Goal: Task Accomplishment & Management: Complete application form

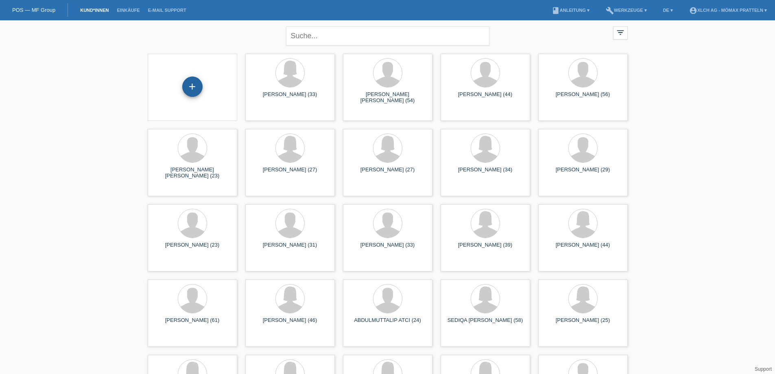
click at [191, 85] on div "+" at bounding box center [192, 86] width 20 height 20
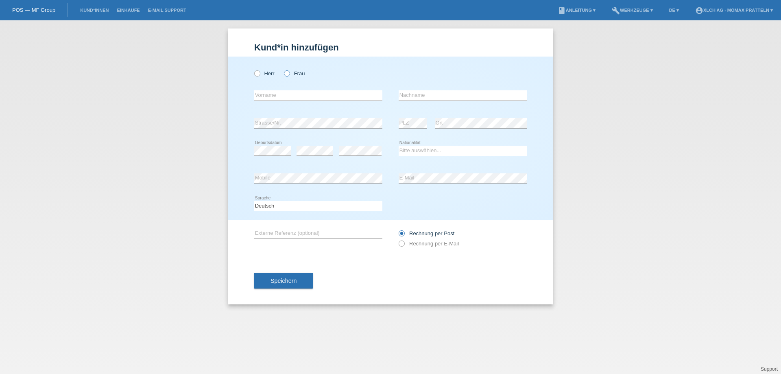
click at [296, 74] on label "Frau" at bounding box center [294, 73] width 21 height 6
click at [289, 74] on input "Frau" at bounding box center [286, 72] width 5 height 5
radio input "true"
click at [294, 100] on div "error Vorname" at bounding box center [318, 95] width 128 height 11
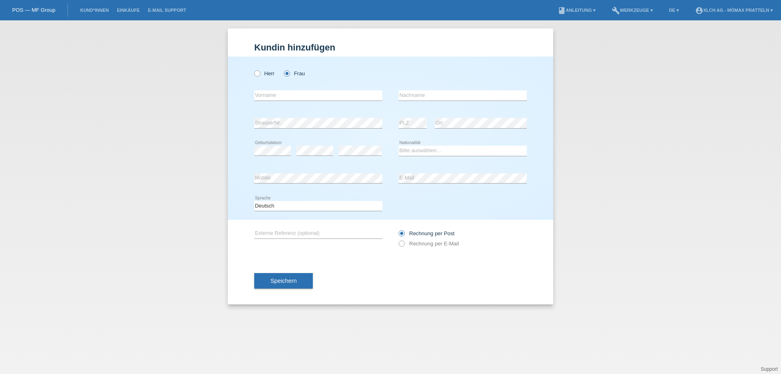
click at [294, 100] on div "error Vorname" at bounding box center [318, 95] width 128 height 11
type input "Shkurta"
type input "Neziri"
click at [285, 116] on div "error Strasse/Nr." at bounding box center [318, 123] width 128 height 28
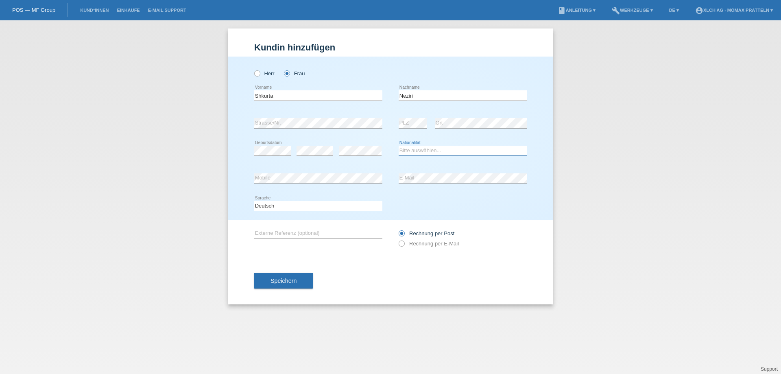
click at [420, 150] on select "Bitte auswählen... Schweiz Deutschland Liechtenstein Österreich ------------ Af…" at bounding box center [463, 151] width 128 height 10
select select "XK"
click at [399, 146] on select "Bitte auswählen... Schweiz Deutschland Liechtenstein Österreich ------------ Af…" at bounding box center [463, 151] width 128 height 10
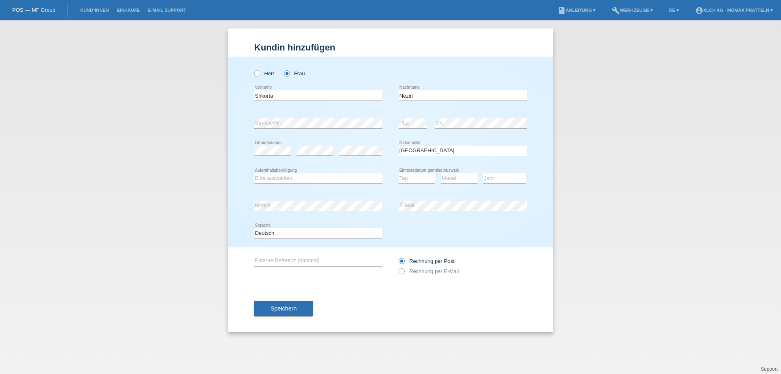
click at [272, 172] on div "Bitte auswählen... C B B - Flüchtlingsstatus Andere error Aufenthaltsbewilligung" at bounding box center [318, 179] width 128 height 28
click at [274, 174] on select "Bitte auswählen... C B B - Flüchtlingsstatus Andere" at bounding box center [318, 178] width 128 height 10
select select "C"
click at [254, 173] on select "Bitte auswählen... C B B - Flüchtlingsstatus Andere" at bounding box center [318, 178] width 128 height 10
click at [410, 174] on select "Tag 01 02 03 04 05 06 07 08 09 10 11" at bounding box center [417, 178] width 37 height 10
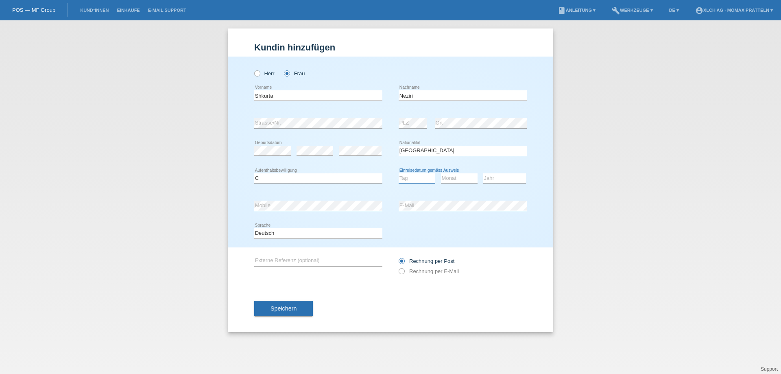
select select "18"
click at [399, 173] on select "Tag 01 02 03 04 05 06 07 08 09 10 11" at bounding box center [417, 178] width 37 height 10
click at [469, 176] on select "Monat 01 02 03 04 05 06 07 08 09 10 11" at bounding box center [459, 178] width 37 height 10
select select "10"
click at [441, 173] on select "Monat 01 02 03 04 05 06 07 08 09 10 11" at bounding box center [459, 178] width 37 height 10
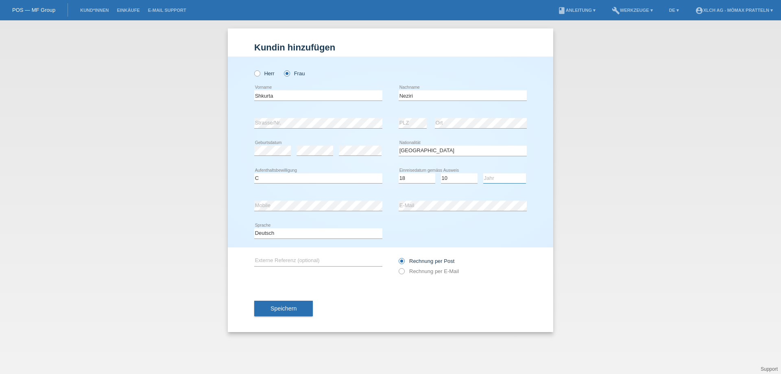
click at [505, 177] on select "Jahr 2025 2024 2023 2022 2021 2020 2019 2018 2017 2016 2015 2014 2013 2012 2011…" at bounding box center [504, 178] width 43 height 10
select select "1998"
click at [483, 173] on select "Jahr 2025 2024 2023 2022 2021 2020 2019 2018 2017 2016 2015 2014 2013 2012 2011…" at bounding box center [504, 178] width 43 height 10
click at [296, 265] on input "text" at bounding box center [318, 261] width 128 height 10
click at [423, 319] on div "Speichern" at bounding box center [390, 308] width 272 height 47
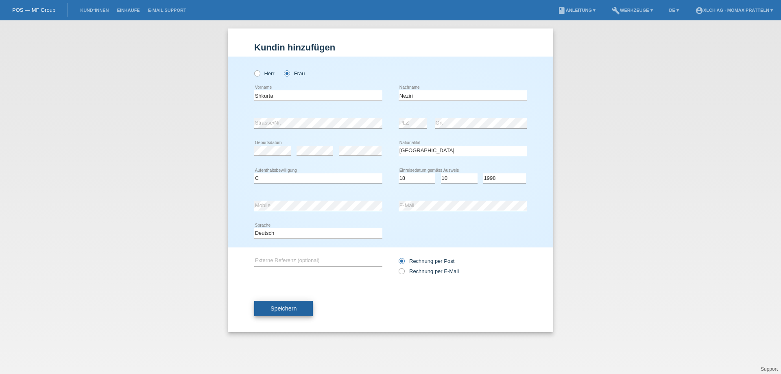
click at [294, 310] on span "Speichern" at bounding box center [283, 308] width 26 height 7
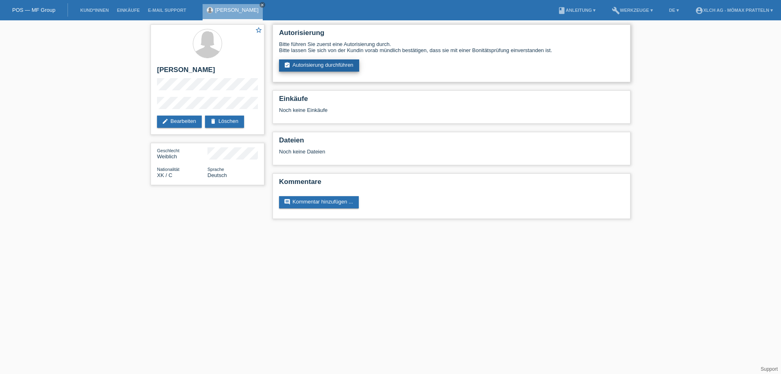
click at [302, 68] on link "assignment_turned_in Autorisierung durchführen" at bounding box center [319, 65] width 80 height 12
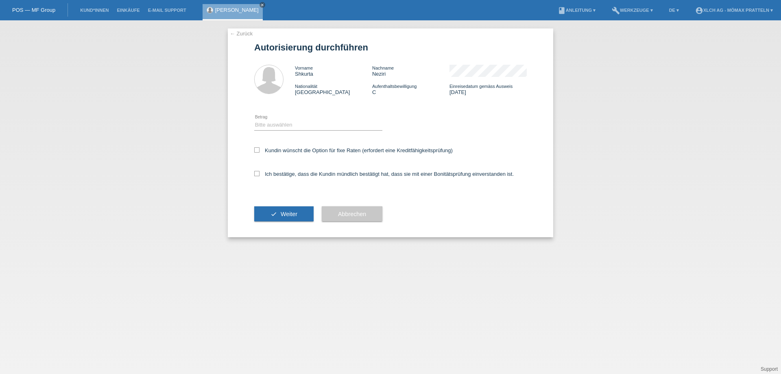
click at [268, 146] on div "Kundin wünscht die Option für fixe Raten (erfordert eine Kreditfähigkeitsprüfun…" at bounding box center [390, 151] width 272 height 24
click at [269, 150] on label "Kundin wünscht die Option für fixe Raten (erfordert eine Kreditfähigkeitsprüfun…" at bounding box center [353, 150] width 198 height 6
click at [259, 150] on input "Kundin wünscht die Option für fixe Raten (erfordert eine Kreditfähigkeitsprüfun…" at bounding box center [256, 149] width 5 height 5
checkbox input "true"
click at [271, 169] on div "Ich bestätige, dass die Kundin mündlich bestätigt hat, dass sie mit einer Bonit…" at bounding box center [390, 177] width 272 height 28
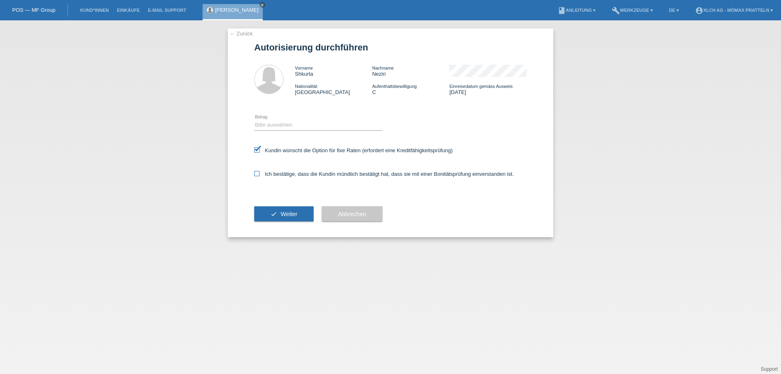
click at [272, 172] on label "Ich bestätige, dass die Kundin mündlich bestätigt hat, dass sie mit einer Bonit…" at bounding box center [383, 174] width 259 height 6
click at [259, 172] on input "Ich bestätige, dass die Kundin mündlich bestätigt hat, dass sie mit einer Bonit…" at bounding box center [256, 173] width 5 height 5
checkbox input "true"
click at [275, 211] on button "check Weiter" at bounding box center [283, 213] width 59 height 15
click at [291, 125] on select "Bitte auswählen CHF 1.00 - CHF 499.00 CHF 500.00 - CHF 1'999.00 CHF 2'000.00 - …" at bounding box center [318, 125] width 128 height 10
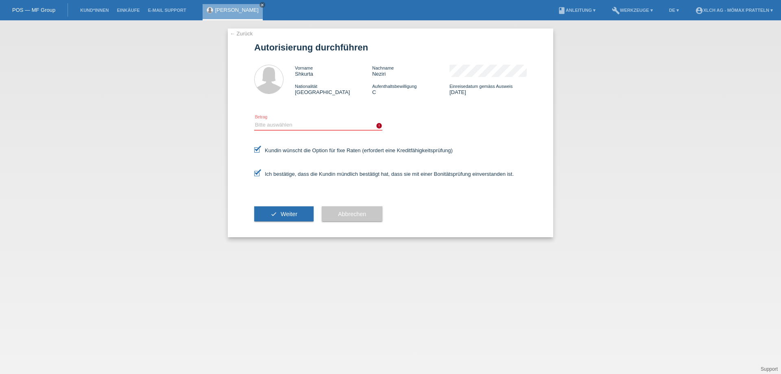
select select "3"
click at [254, 120] on select "Bitte auswählen CHF 1.00 - CHF 499.00 CHF 500.00 - CHF 1'999.00 CHF 2'000.00 - …" at bounding box center [318, 125] width 128 height 10
click at [270, 209] on button "check Weiter" at bounding box center [283, 213] width 59 height 15
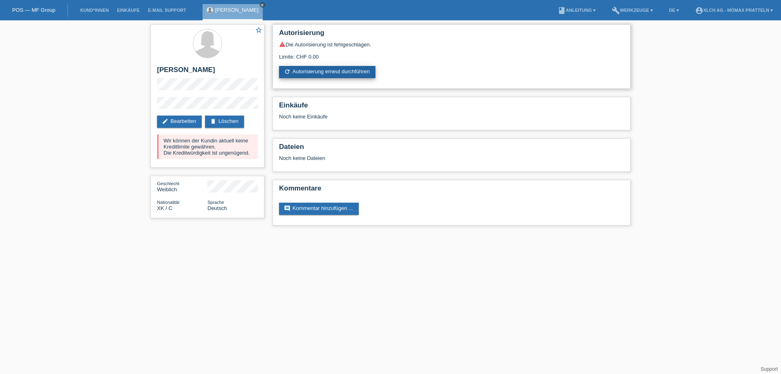
click at [325, 74] on link "refresh Autorisierung erneut durchführen" at bounding box center [327, 72] width 96 height 12
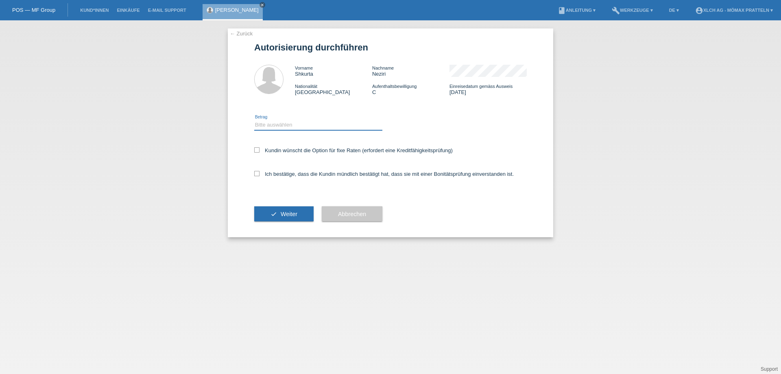
click at [290, 126] on select "Bitte auswählen CHF 1.00 - CHF 499.00 CHF 500.00 - CHF 1'999.00 CHF 2'000.00 - …" at bounding box center [318, 125] width 128 height 10
click at [254, 120] on select "Bitte auswählen CHF 1.00 - CHF 499.00 CHF 500.00 - CHF 1'999.00 CHF 2'000.00 - …" at bounding box center [318, 125] width 128 height 10
click at [284, 131] on div "Bitte auswählen CHF 1.00 - CHF 499.00 CHF 500.00 - CHF 1'999.00 CHF 2'000.00 - …" at bounding box center [318, 125] width 128 height 28
click at [286, 123] on select "Bitte auswählen CHF 1.00 - CHF 499.00 CHF 500.00 - CHF 1'999.00 CHF 2'000.00 - …" at bounding box center [318, 125] width 128 height 10
select select "2"
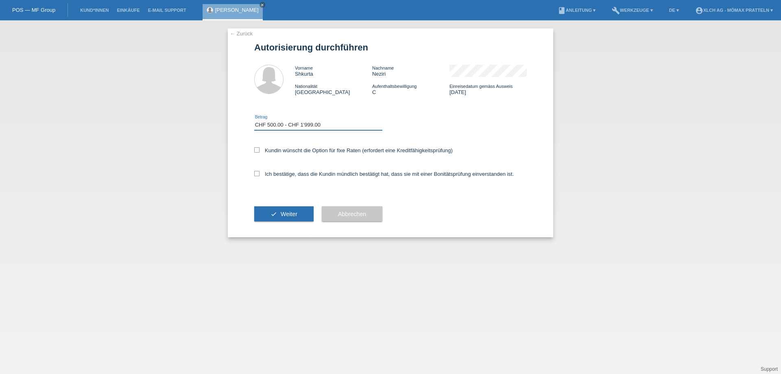
click at [254, 120] on select "Bitte auswählen CHF 1.00 - CHF 499.00 CHF 500.00 - CHF 1'999.00 CHF 2'000.00 - …" at bounding box center [318, 125] width 128 height 10
click at [262, 152] on label "Kundin wünscht die Option für fixe Raten (erfordert eine Kreditfähigkeitsprüfun…" at bounding box center [353, 150] width 198 height 6
click at [259, 152] on input "Kundin wünscht die Option für fixe Raten (erfordert eine Kreditfähigkeitsprüfun…" at bounding box center [256, 149] width 5 height 5
checkbox input "true"
click at [259, 172] on icon at bounding box center [256, 173] width 5 height 5
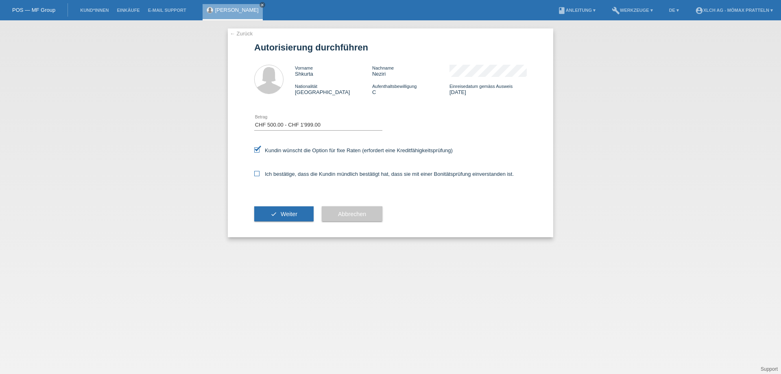
click at [259, 172] on input "Ich bestätige, dass die Kundin mündlich bestätigt hat, dass sie mit einer Bonit…" at bounding box center [256, 173] width 5 height 5
checkbox input "true"
click at [292, 218] on button "check Weiter" at bounding box center [283, 213] width 59 height 15
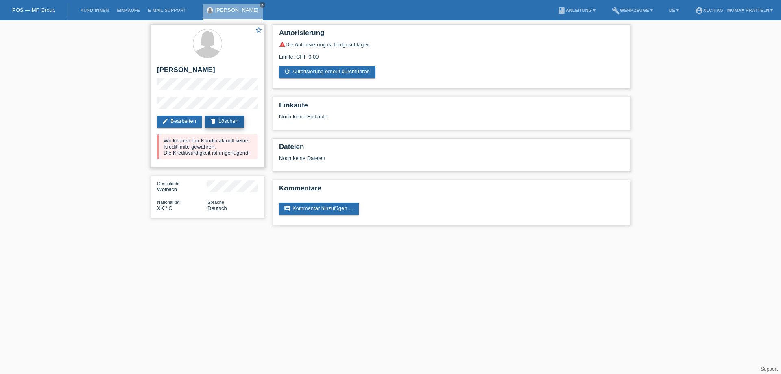
click at [236, 118] on link "delete Löschen" at bounding box center [224, 122] width 39 height 12
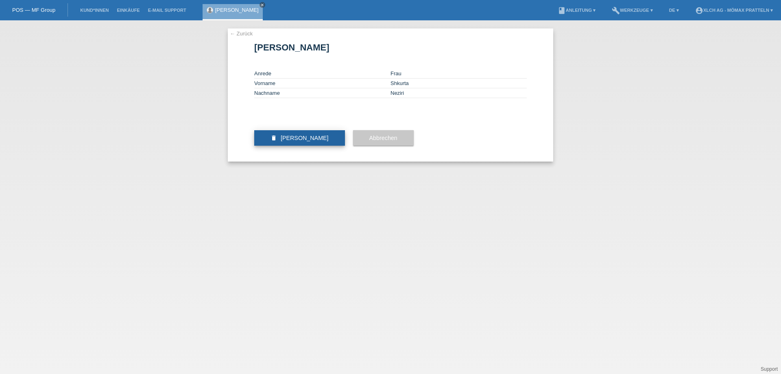
click at [306, 141] on span "[PERSON_NAME]" at bounding box center [305, 138] width 48 height 7
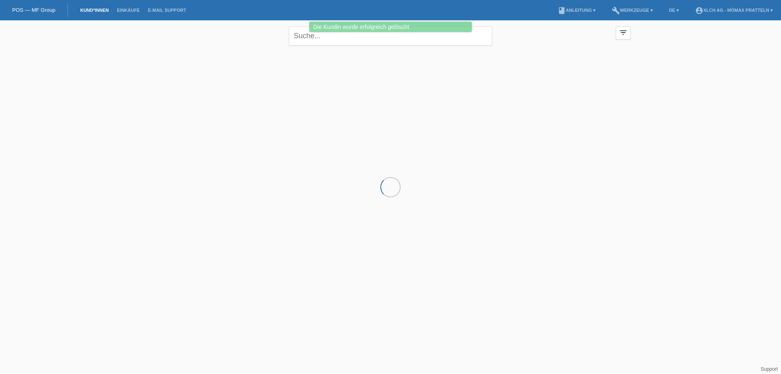
click at [144, 63] on div "close filter_list view_module Alle Kund*innen anzeigen star Markierte [PERSON_N…" at bounding box center [390, 75] width 781 height 111
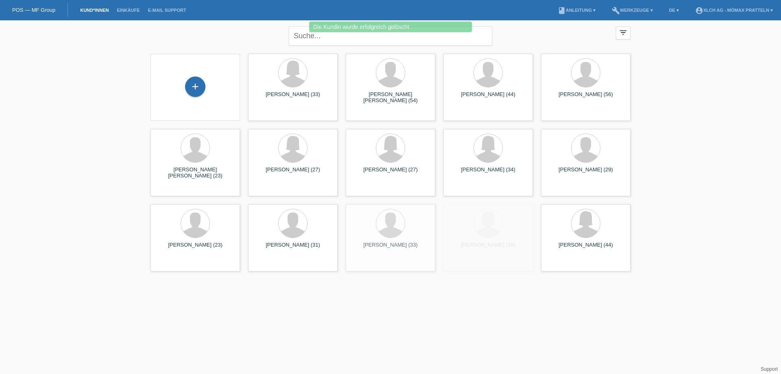
click at [178, 84] on div "+" at bounding box center [195, 87] width 76 height 22
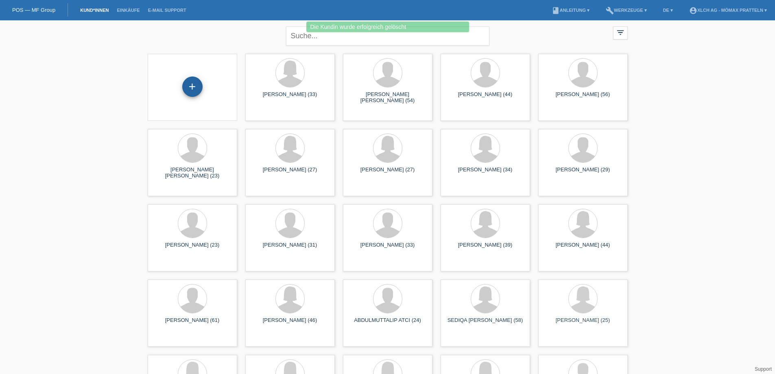
click at [188, 85] on div "+" at bounding box center [192, 86] width 20 height 20
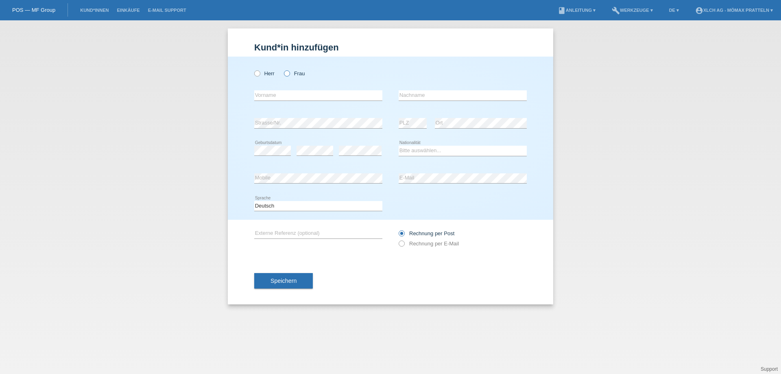
click at [291, 74] on label "Frau" at bounding box center [294, 73] width 21 height 6
click at [289, 74] on input "Frau" at bounding box center [286, 72] width 5 height 5
radio input "true"
click at [293, 95] on input "text" at bounding box center [318, 95] width 128 height 10
type input "B"
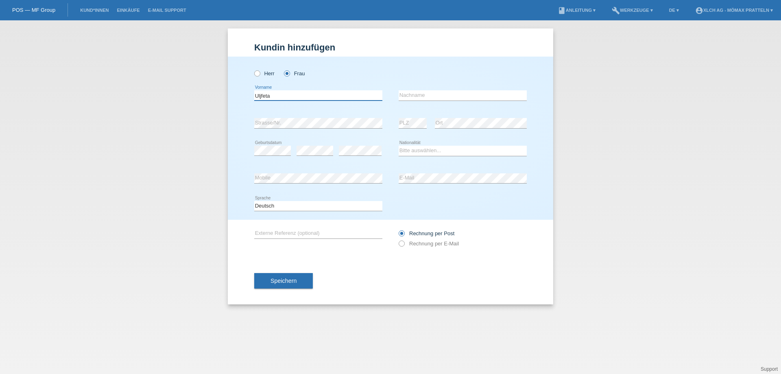
type input "Uljfeta"
click at [430, 101] on div "error Nachname" at bounding box center [463, 96] width 128 height 28
click at [434, 98] on input "text" at bounding box center [463, 95] width 128 height 10
type input "Berisaj"
click at [424, 150] on select "Bitte auswählen... [GEOGRAPHIC_DATA] [GEOGRAPHIC_DATA] [GEOGRAPHIC_DATA] [GEOGR…" at bounding box center [463, 151] width 128 height 10
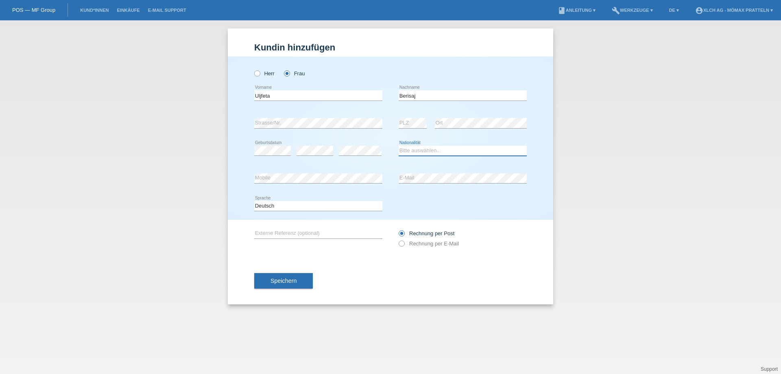
select select "ME"
click at [399, 146] on select "Bitte auswählen... Schweiz Deutschland Liechtenstein Österreich ------------ Af…" at bounding box center [463, 151] width 128 height 10
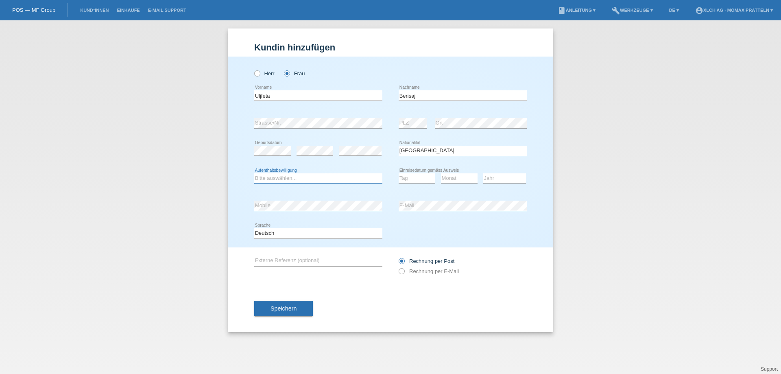
click at [283, 176] on select "Bitte auswählen... C B B - Flüchtlingsstatus Andere" at bounding box center [318, 178] width 128 height 10
select select "C"
click at [254, 173] on select "Bitte auswählen... C B B - Flüchtlingsstatus Andere" at bounding box center [318, 178] width 128 height 10
click at [422, 178] on select "Tag 01 02 03 04 05 06 07 08 09 10 11" at bounding box center [417, 178] width 37 height 10
select select "02"
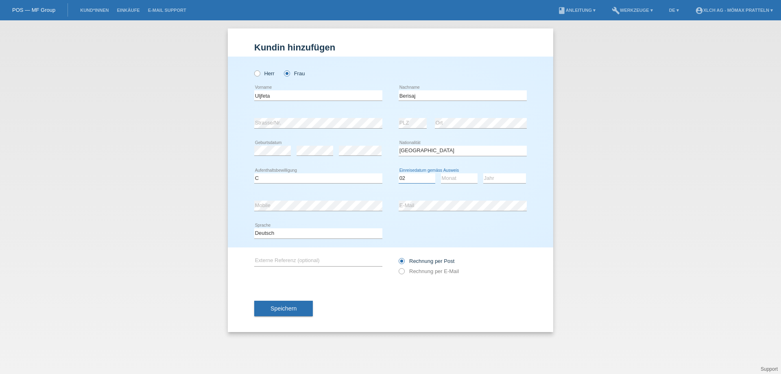
click at [399, 173] on select "Tag 01 02 03 04 05 06 07 08 09 10 11" at bounding box center [417, 178] width 37 height 10
click at [462, 177] on select "Monat 01 02 03 04 05 06 07 08 09 10 11" at bounding box center [459, 178] width 37 height 10
select select "08"
click at [441, 173] on select "Monat 01 02 03 04 05 06 07 08 09 10 11" at bounding box center [459, 178] width 37 height 10
click at [496, 173] on select "Jahr 2025 2024 2023 2022 2021 2020 2019 2018 2017 2016 2015 2014 2013 2012 2011…" at bounding box center [504, 178] width 43 height 10
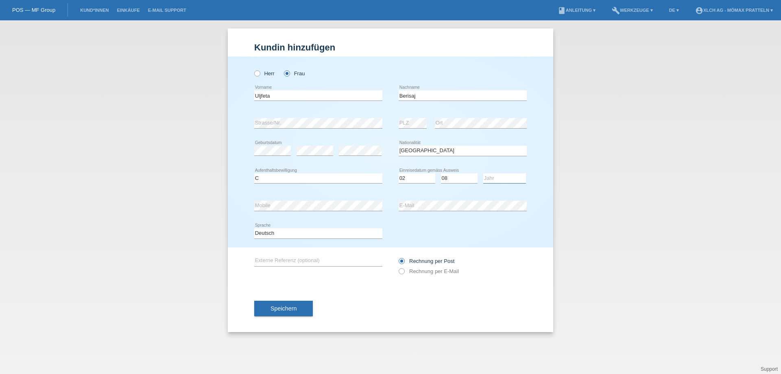
select select "1998"
click at [483, 173] on select "Jahr 2025 2024 2023 2022 2021 2020 2019 2018 2017 2016 2015 2014 2013 2012 2011…" at bounding box center [504, 178] width 43 height 10
click at [356, 301] on div "Speichern" at bounding box center [390, 308] width 272 height 47
click at [288, 312] on button "Speichern" at bounding box center [283, 308] width 59 height 15
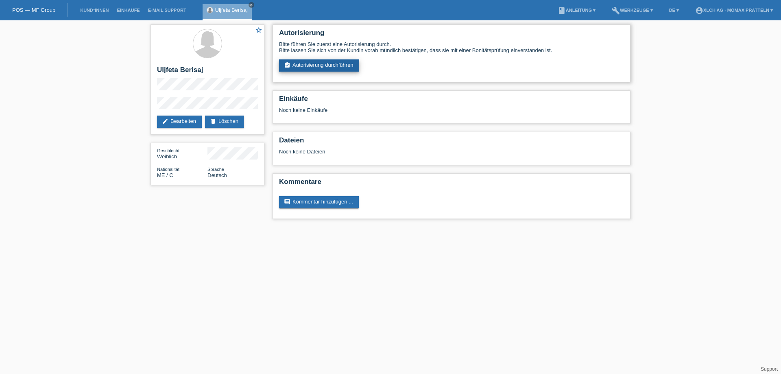
click at [329, 64] on link "assignment_turned_in Autorisierung durchführen" at bounding box center [319, 65] width 80 height 12
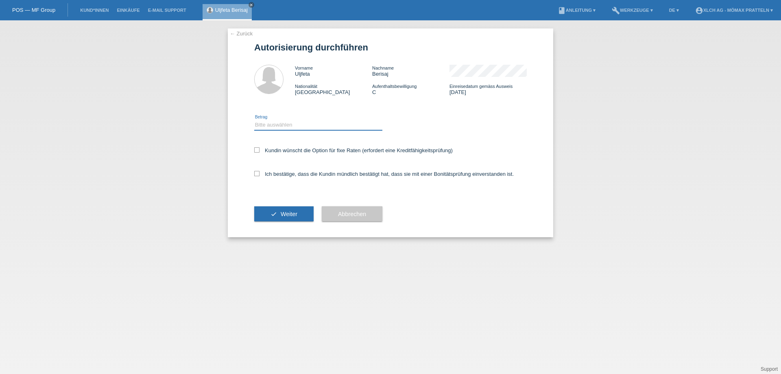
click at [264, 125] on select "Bitte auswählen CHF 1.00 - CHF 499.00 CHF 500.00 - CHF 1'999.00 CHF 2'000.00 - …" at bounding box center [318, 125] width 128 height 10
select select "2"
click at [254, 120] on select "Bitte auswählen CHF 1.00 - CHF 499.00 CHF 500.00 - CHF 1'999.00 CHF 2'000.00 - …" at bounding box center [318, 125] width 128 height 10
click at [277, 150] on label "Kundin wünscht die Option für fixe Raten (erfordert eine Kreditfähigkeitsprüfun…" at bounding box center [353, 150] width 198 height 6
click at [259, 150] on input "Kundin wünscht die Option für fixe Raten (erfordert eine Kreditfähigkeitsprüfun…" at bounding box center [256, 149] width 5 height 5
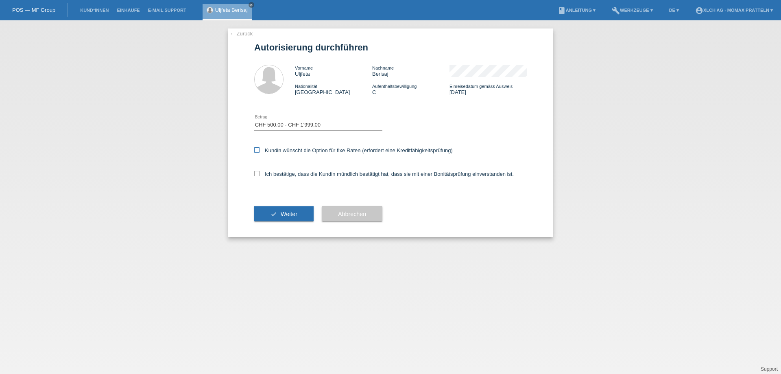
checkbox input "true"
click at [280, 173] on label "Ich bestätige, dass die Kundin mündlich bestätigt hat, dass sie mit einer Bonit…" at bounding box center [383, 174] width 259 height 6
click at [259, 173] on input "Ich bestätige, dass die Kundin mündlich bestätigt hat, dass sie mit einer Bonit…" at bounding box center [256, 173] width 5 height 5
checkbox input "true"
click at [299, 214] on button "check Weiter" at bounding box center [283, 213] width 59 height 15
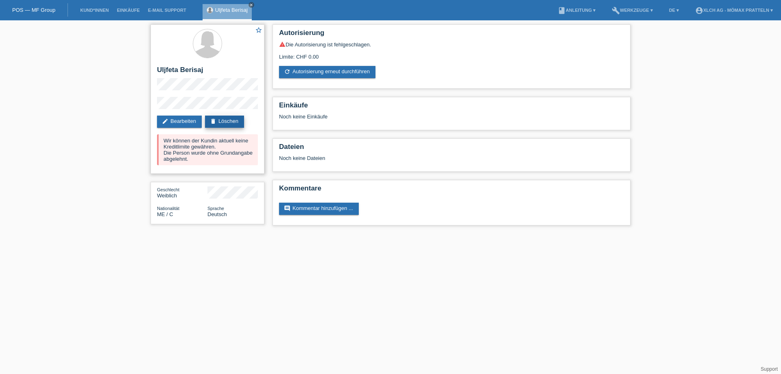
click at [227, 120] on link "delete Löschen" at bounding box center [224, 122] width 39 height 12
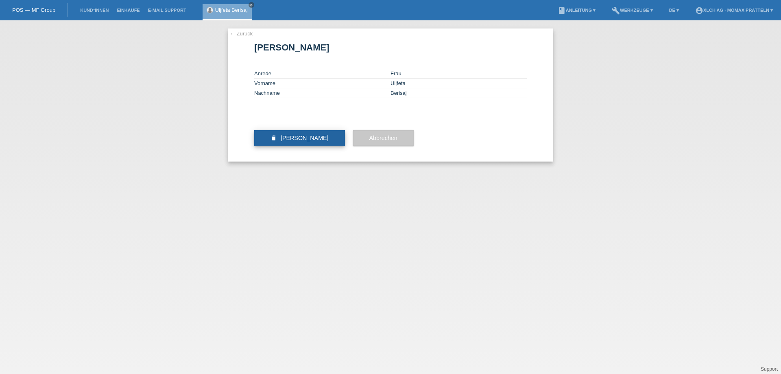
click at [294, 146] on button "delete Kundin löschen" at bounding box center [299, 137] width 91 height 15
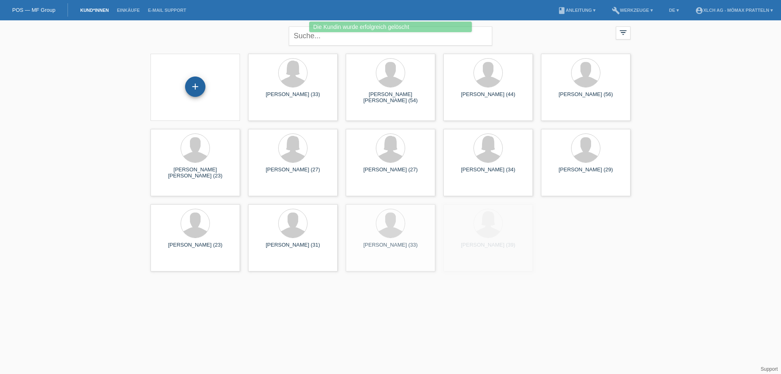
click at [196, 87] on div "+" at bounding box center [195, 86] width 20 height 20
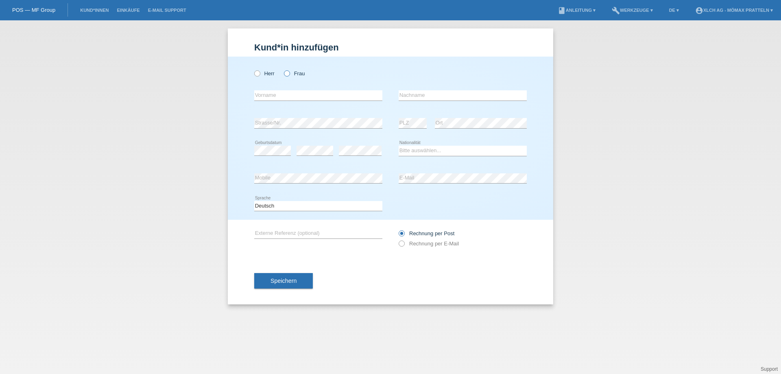
click at [293, 74] on label "Frau" at bounding box center [294, 73] width 21 height 6
click at [289, 74] on input "Frau" at bounding box center [286, 72] width 5 height 5
radio input "true"
drag, startPoint x: 280, startPoint y: 93, endPoint x: 276, endPoint y: 94, distance: 4.4
click at [277, 94] on input "text" at bounding box center [318, 95] width 128 height 10
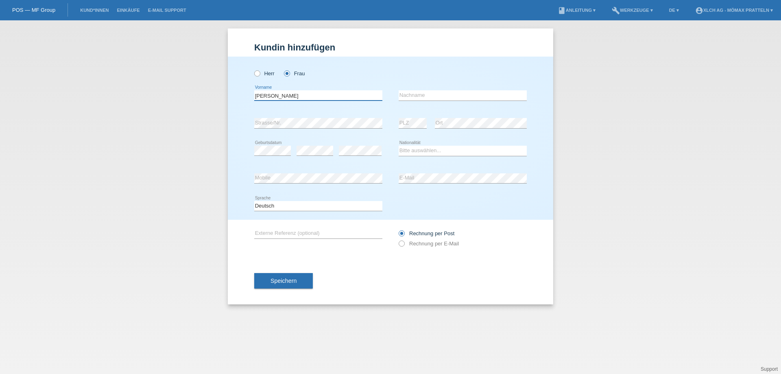
type input "[PERSON_NAME]"
click at [447, 92] on input "text" at bounding box center [463, 95] width 128 height 10
type input "[PERSON_NAME] [PERSON_NAME]"
click at [267, 138] on div "error Geburtsdatum" at bounding box center [272, 151] width 37 height 28
click at [426, 148] on select "Bitte auswählen... Schweiz Deutschland Liechtenstein Österreich ------------ Af…" at bounding box center [463, 151] width 128 height 10
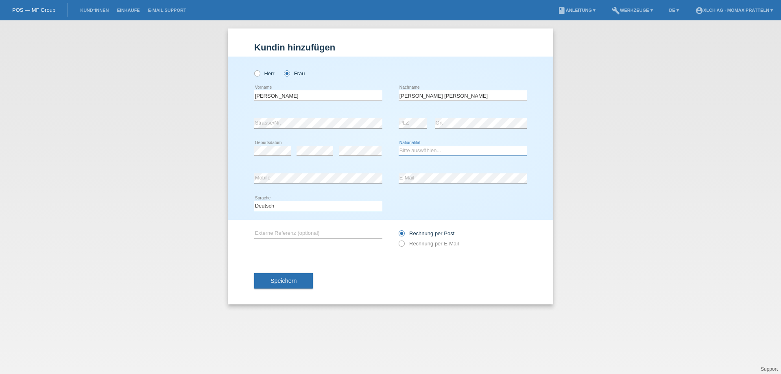
select select "LK"
click at [399, 146] on select "Bitte auswählen... Schweiz Deutschland Liechtenstein Österreich ------------ Af…" at bounding box center [463, 151] width 128 height 10
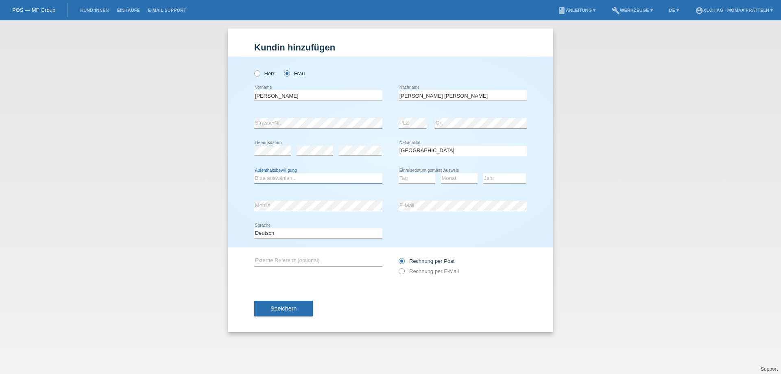
click at [272, 178] on select "Bitte auswählen... C B B - Flüchtlingsstatus Andere" at bounding box center [318, 178] width 128 height 10
select select "B"
click at [254, 173] on select "Bitte auswählen... C B B - Flüchtlingsstatus Andere" at bounding box center [318, 178] width 128 height 10
click at [421, 177] on select "Tag 01 02 03 04 05 06 07 08 09 10 11" at bounding box center [417, 178] width 37 height 10
select select "03"
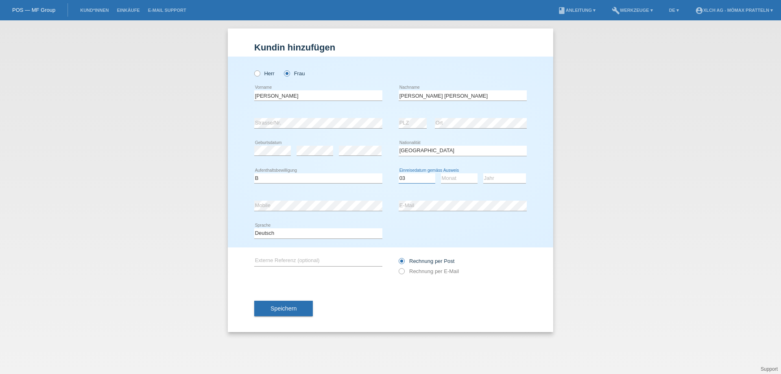
click at [399, 173] on select "Tag 01 02 03 04 05 06 07 08 09 10 11" at bounding box center [417, 178] width 37 height 10
click at [458, 180] on select "Monat 01 02 03 04 05 06 07 08 09 10 11" at bounding box center [459, 178] width 37 height 10
select select "04"
click at [441, 173] on select "Monat 01 02 03 04 05 06 07 08 09 10 11" at bounding box center [459, 178] width 37 height 10
click at [504, 180] on select "Jahr 2025 2024 2023 2022 2021 2020 2019 2018 2017 2016 2015 2014 2013 2012 2011…" at bounding box center [504, 178] width 43 height 10
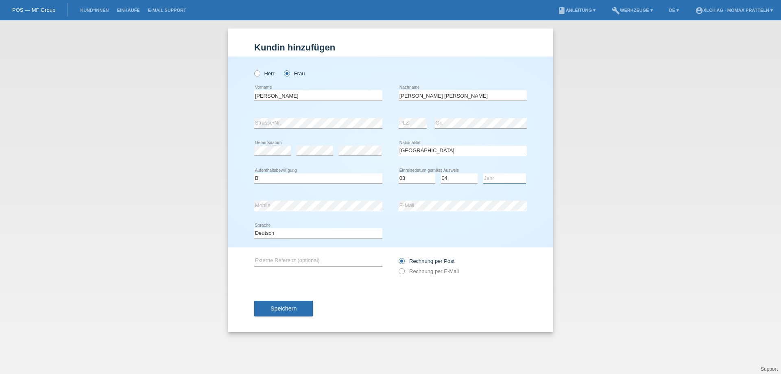
select select "2019"
click at [483, 173] on select "Jahr 2025 2024 2023 2022 2021 2020 2019 2018 2017 2016 2015 2014 2013 2012 2011…" at bounding box center [504, 178] width 43 height 10
click at [438, 241] on div "Deutsch Français Italiano English error Sprache" at bounding box center [390, 234] width 272 height 28
click at [302, 305] on button "Speichern" at bounding box center [283, 308] width 59 height 15
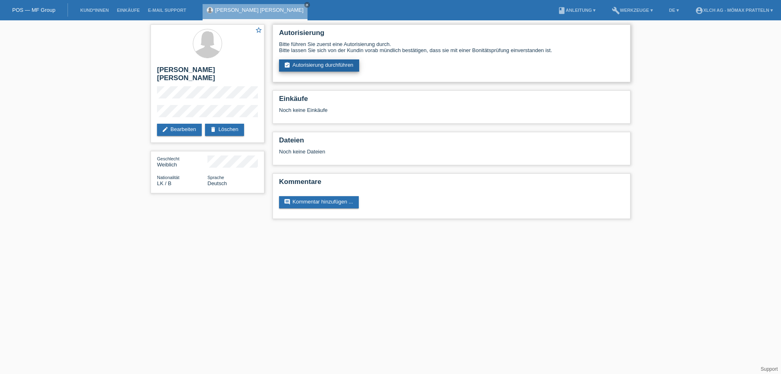
click at [328, 67] on link "assignment_turned_in Autorisierung durchführen" at bounding box center [319, 65] width 80 height 12
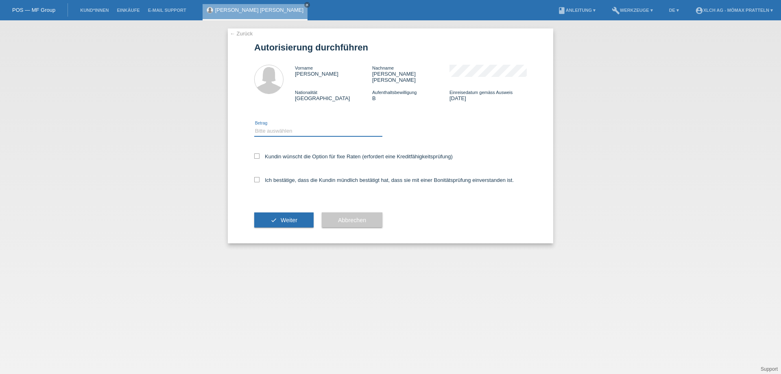
click at [276, 126] on select "Bitte auswählen CHF 1.00 - CHF 499.00 CHF 500.00 - CHF 1'999.00 CHF 2'000.00 - …" at bounding box center [318, 131] width 128 height 10
select select "2"
click at [254, 126] on select "Bitte auswählen CHF 1.00 - CHF 499.00 CHF 500.00 - CHF 1'999.00 CHF 2'000.00 - …" at bounding box center [318, 131] width 128 height 10
click at [255, 153] on icon at bounding box center [256, 155] width 5 height 5
click at [255, 153] on input "Kundin wünscht die Option für fixe Raten (erfordert eine Kreditfähigkeitsprüfun…" at bounding box center [256, 155] width 5 height 5
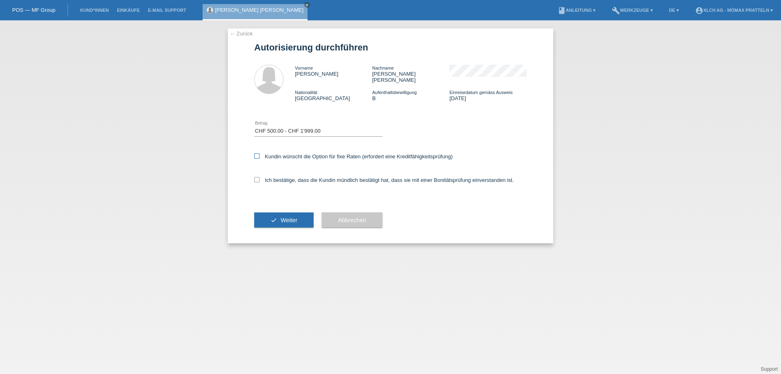
checkbox input "true"
click at [258, 177] on icon at bounding box center [256, 179] width 5 height 5
click at [258, 177] on input "Ich bestätige, dass die Kundin mündlich bestätigt hat, dass sie mit einer Bonit…" at bounding box center [256, 179] width 5 height 5
checkbox input "true"
click at [275, 216] on button "check Weiter" at bounding box center [283, 219] width 59 height 15
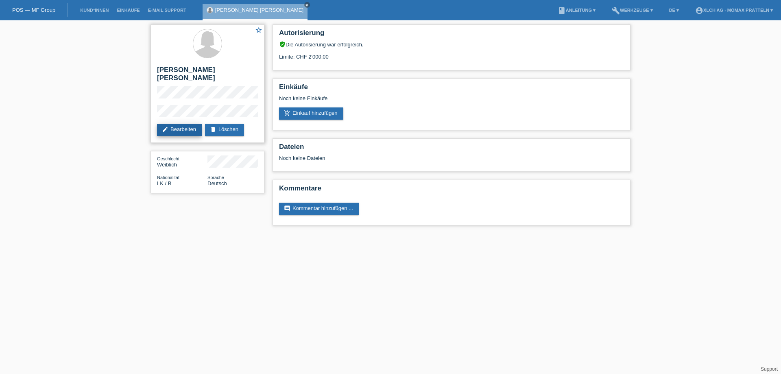
click at [171, 130] on link "edit Bearbeiten" at bounding box center [179, 130] width 45 height 12
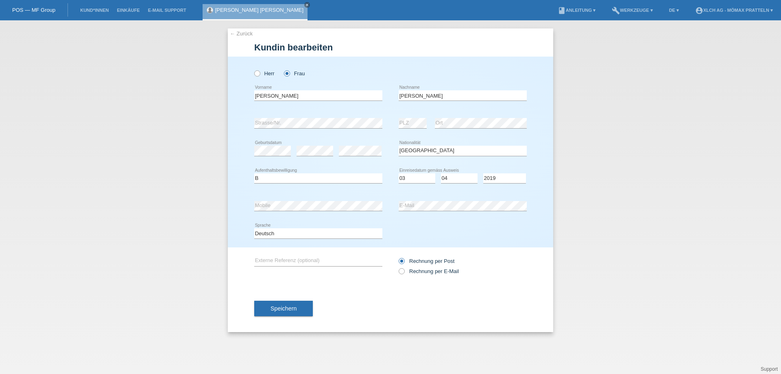
select select "LK"
select select "B"
select select "03"
select select "04"
select select "2019"
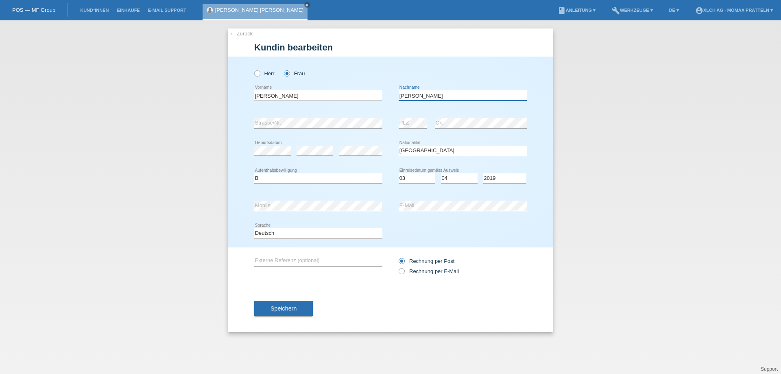
drag, startPoint x: 467, startPoint y: 97, endPoint x: 380, endPoint y: 95, distance: 86.2
click at [376, 94] on div "Rajitha error Vorname Thomas Charles Niranjan error Nachname" at bounding box center [390, 96] width 272 height 28
click at [238, 32] on link "← Zurück" at bounding box center [241, 34] width 23 height 6
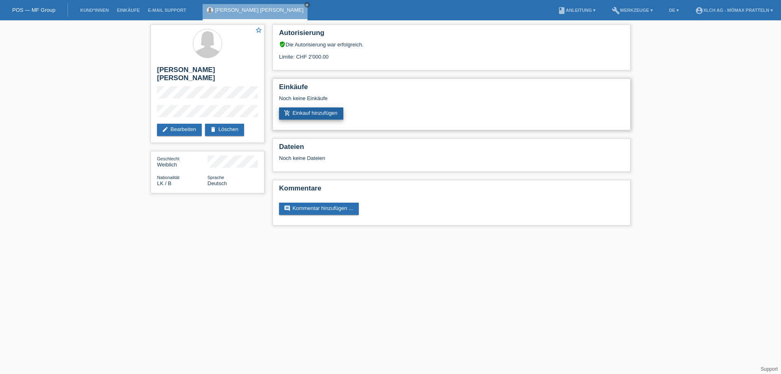
click at [312, 115] on link "add_shopping_cart Einkauf hinzufügen" at bounding box center [311, 113] width 64 height 12
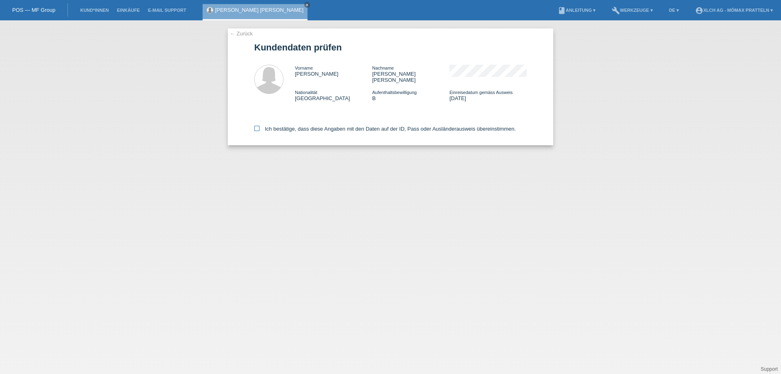
click at [259, 126] on icon at bounding box center [256, 128] width 5 height 5
click at [259, 126] on input "Ich bestätige, dass diese Angaben mit den Daten auf der ID, Pass oder Ausländer…" at bounding box center [256, 128] width 5 height 5
checkbox input "true"
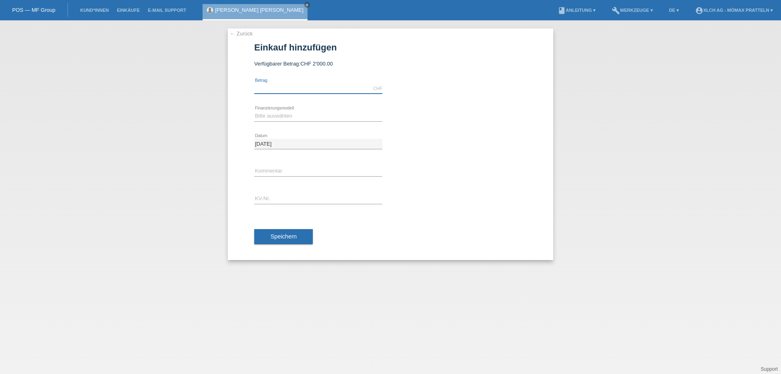
click at [288, 86] on input "text" at bounding box center [318, 88] width 128 height 10
type input "1432.00"
click at [286, 112] on select "Bitte auswählen Kauf auf Rechnung mit Teilzahlungsoption Fixe Raten - Zinsübern…" at bounding box center [318, 116] width 128 height 10
select select "113"
click at [254, 111] on select "Bitte auswählen Kauf auf Rechnung mit Teilzahlungsoption Fixe Raten - Zinsübern…" at bounding box center [318, 116] width 128 height 10
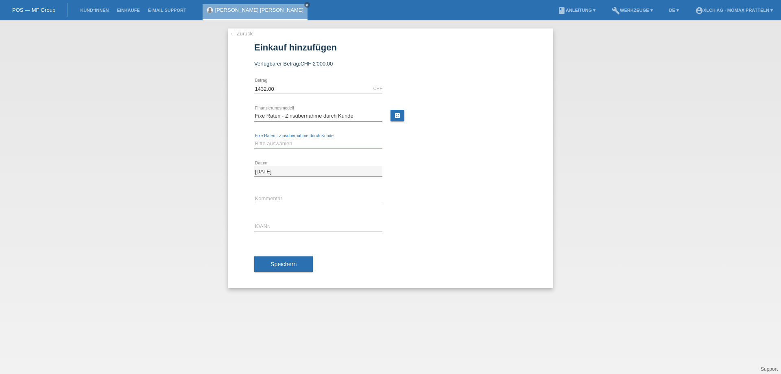
drag, startPoint x: 287, startPoint y: 144, endPoint x: 291, endPoint y: 146, distance: 4.2
click at [287, 144] on select "Bitte auswählen 6 Raten 12 Raten 24 Raten 36 Raten" at bounding box center [318, 144] width 128 height 10
drag, startPoint x: 446, startPoint y: 132, endPoint x: 387, endPoint y: 120, distance: 60.1
click at [445, 131] on div at bounding box center [463, 133] width 128 height 6
click at [397, 116] on link "calculate" at bounding box center [397, 115] width 14 height 11
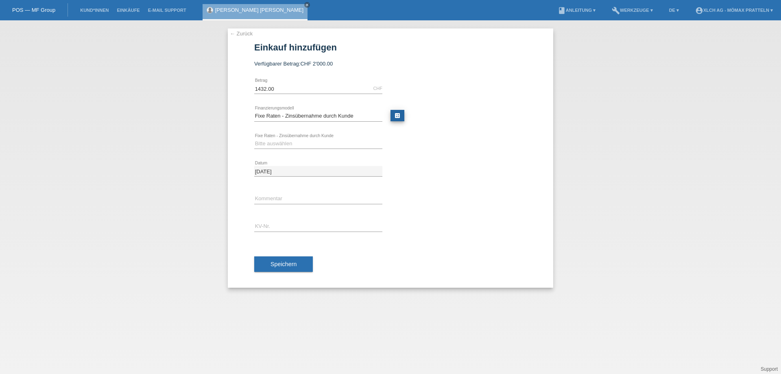
type input "1432.00"
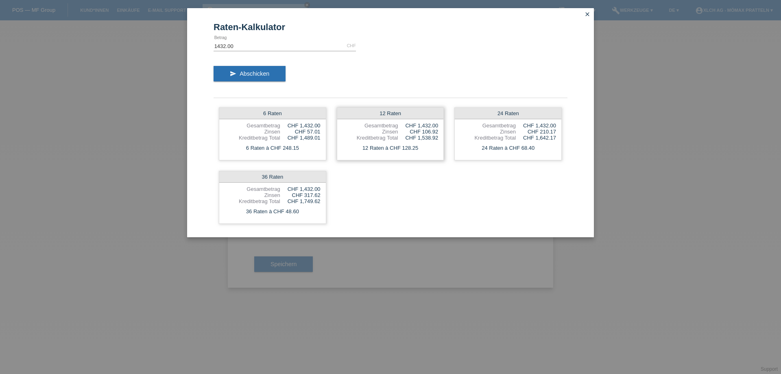
click at [378, 144] on div "12 Raten à CHF 128.25" at bounding box center [390, 148] width 107 height 11
click at [587, 13] on icon "close" at bounding box center [587, 14] width 7 height 7
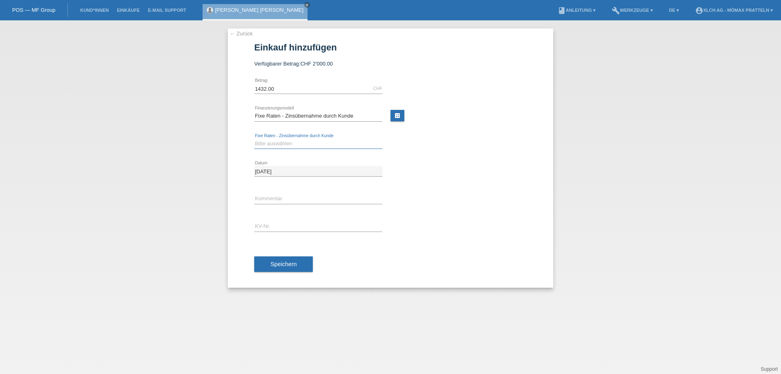
click at [275, 143] on select "Bitte auswählen 6 Raten 12 Raten 24 Raten 36 Raten" at bounding box center [318, 144] width 128 height 10
select select "325"
click at [254, 139] on select "Bitte auswählen 6 Raten 12 Raten 24 Raten 36 Raten" at bounding box center [318, 144] width 128 height 10
click at [270, 198] on input "text" at bounding box center [318, 199] width 128 height 10
click at [295, 225] on input "text" at bounding box center [318, 226] width 128 height 10
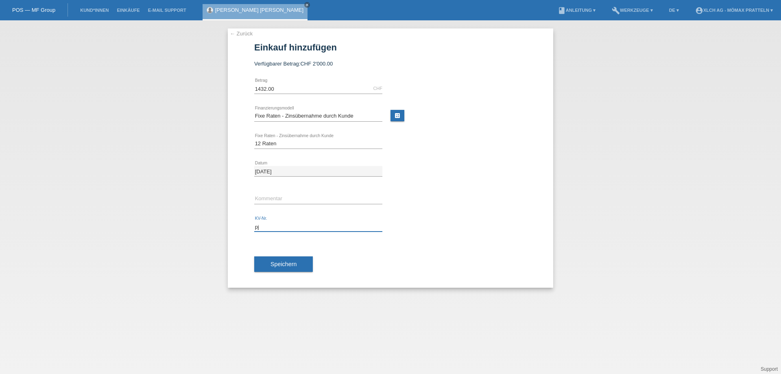
type input "p"
type input "PJMZBE"
click at [292, 264] on span "Speichern" at bounding box center [283, 264] width 26 height 7
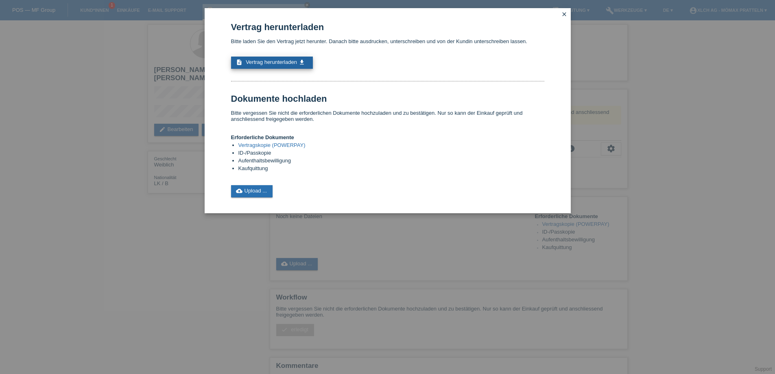
click at [255, 60] on span "Vertrag herunterladen" at bounding box center [271, 62] width 51 height 6
click at [251, 188] on link "cloud_upload Upload ..." at bounding box center [252, 191] width 42 height 12
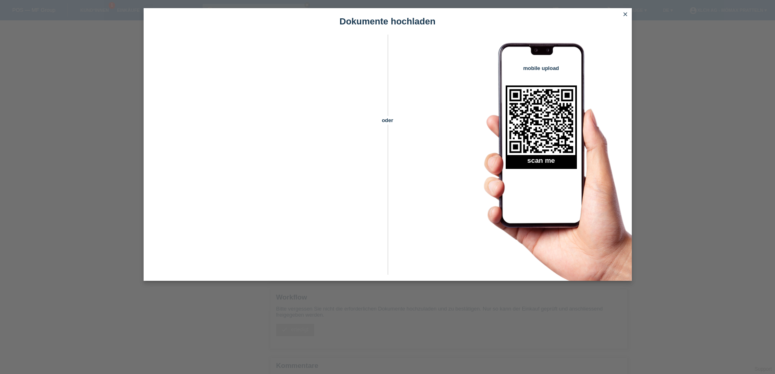
click at [623, 12] on icon "close" at bounding box center [625, 14] width 7 height 7
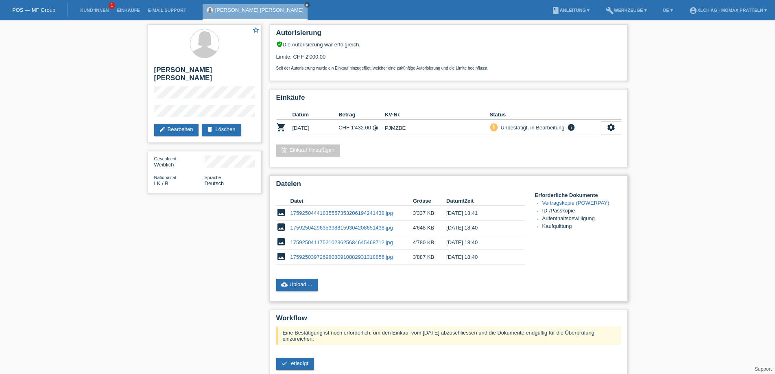
click at [349, 210] on link "17592504441835557353206194241438.jpg" at bounding box center [341, 213] width 102 height 6
click at [338, 228] on link "17592504296353988159304208651438.jpg" at bounding box center [341, 228] width 102 height 6
click at [370, 244] on link "17592504117521023625684645468712.jpg" at bounding box center [341, 242] width 102 height 6
click at [376, 257] on link "17592503972698080910882931318856.jpg" at bounding box center [341, 257] width 102 height 6
click at [294, 283] on link "cloud_upload Upload ..." at bounding box center [297, 285] width 42 height 12
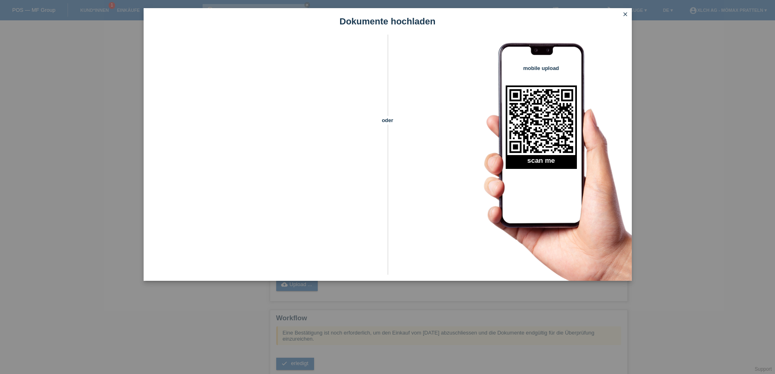
click at [621, 14] on link "close" at bounding box center [625, 14] width 11 height 9
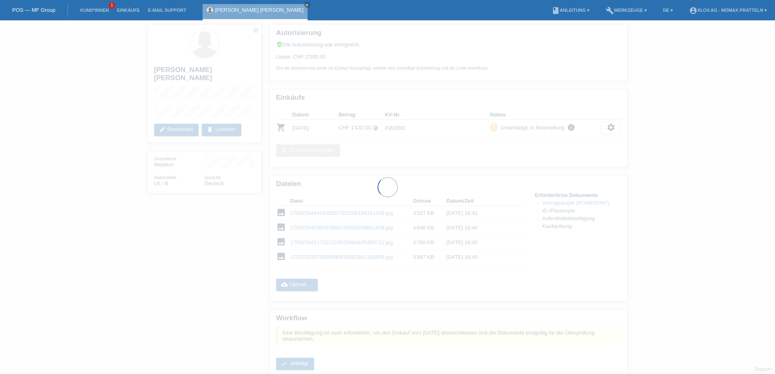
scroll to position [71, 0]
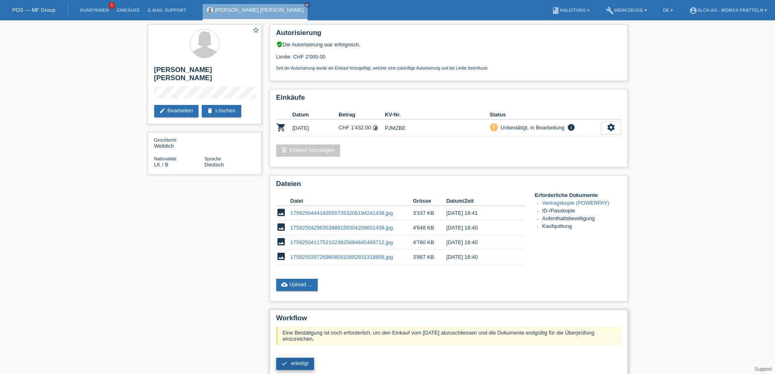
scroll to position [71, 0]
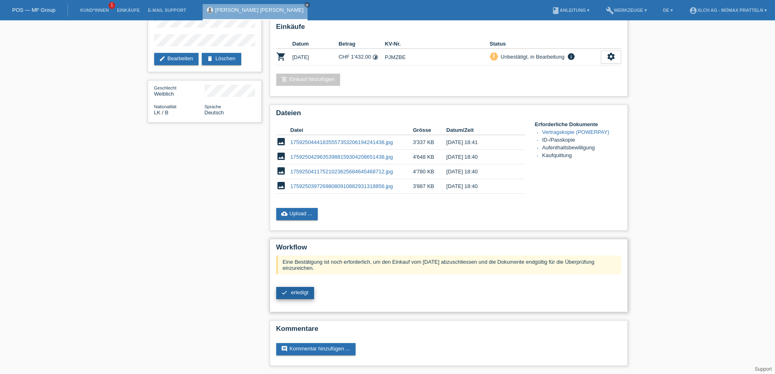
click at [303, 292] on span "erledigt" at bounding box center [299, 292] width 17 height 6
click at [286, 296] on link "check erledigt" at bounding box center [295, 293] width 38 height 12
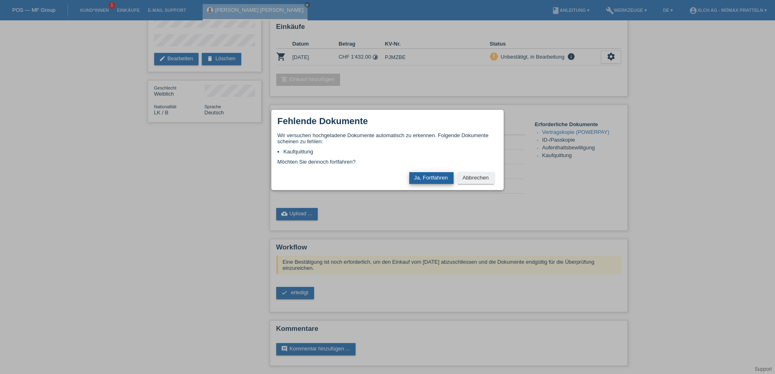
click at [434, 175] on button "Ja, Fortfahren" at bounding box center [431, 178] width 44 height 12
